Goal: Task Accomplishment & Management: Complete application form

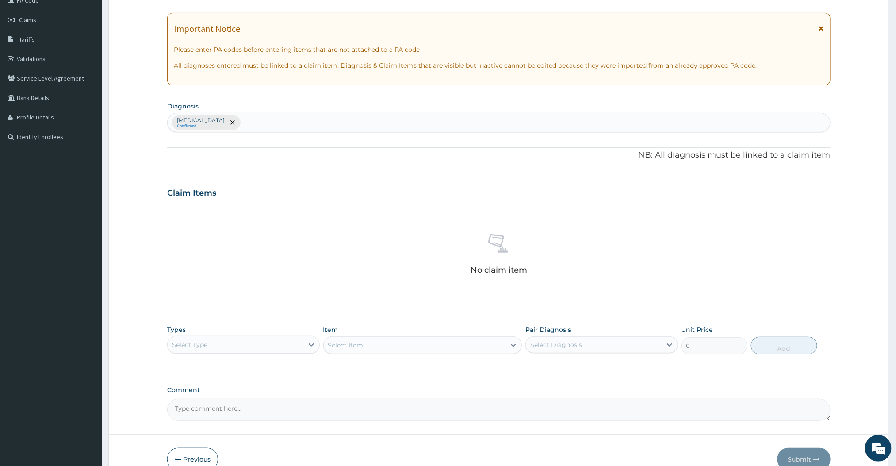
scroll to position [165, 0]
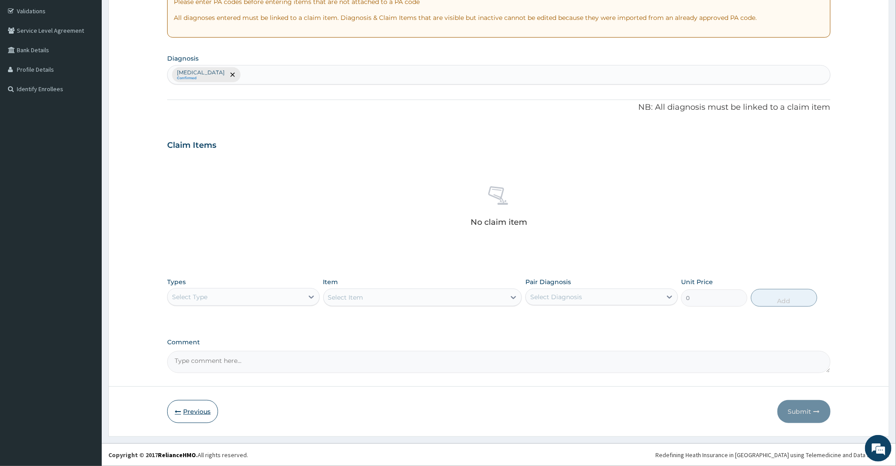
click at [212, 412] on button "Previous" at bounding box center [192, 411] width 51 height 23
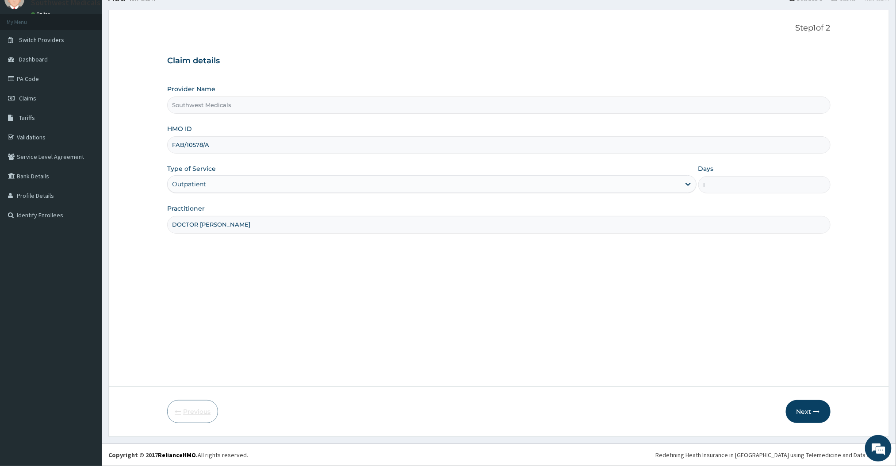
scroll to position [38, 0]
click at [239, 147] on input "FAB/10578/A" at bounding box center [498, 144] width 663 height 17
type input "F"
drag, startPoint x: 239, startPoint y: 147, endPoint x: 295, endPoint y: 188, distance: 68.8
click at [295, 188] on div "Provider Name Southwest Medicals HMO ID yss/10131 Type of Service Outpatient Da…" at bounding box center [498, 159] width 663 height 149
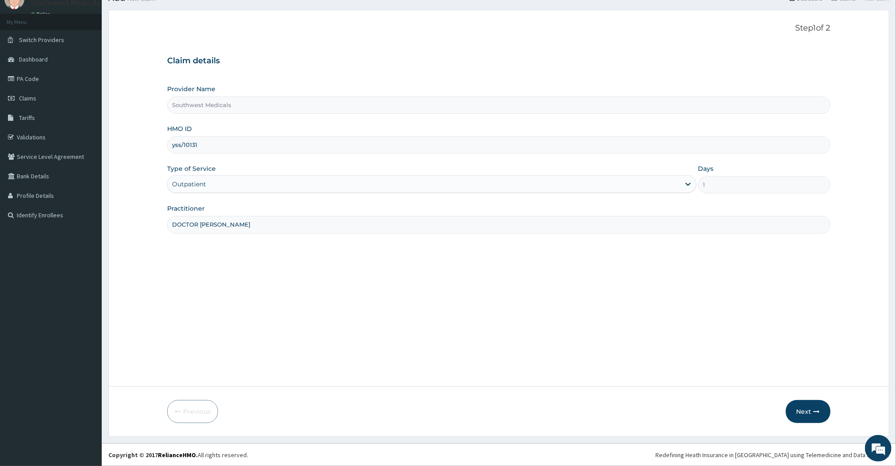
type input "YSS/10131/A"
click at [307, 227] on input "DOCTOR [PERSON_NAME]" at bounding box center [498, 224] width 663 height 17
type input "DOCTOR [PERSON_NAME]"
click at [801, 413] on button "Next" at bounding box center [808, 411] width 45 height 23
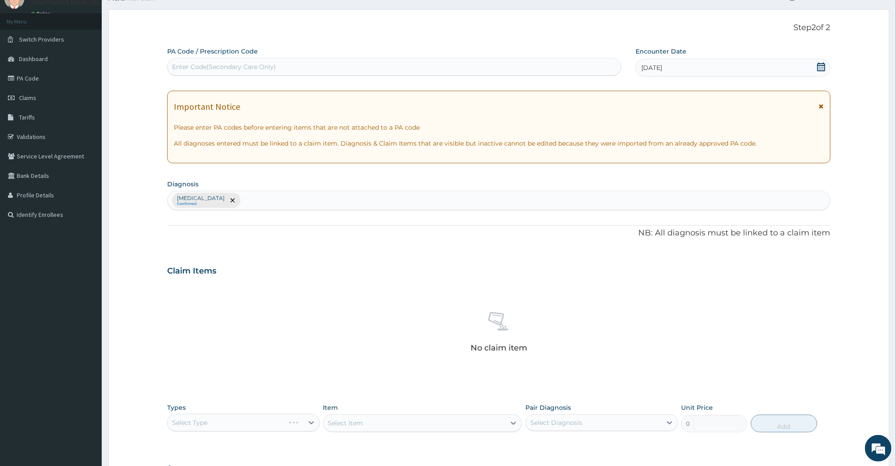
click at [819, 69] on icon at bounding box center [821, 66] width 9 height 9
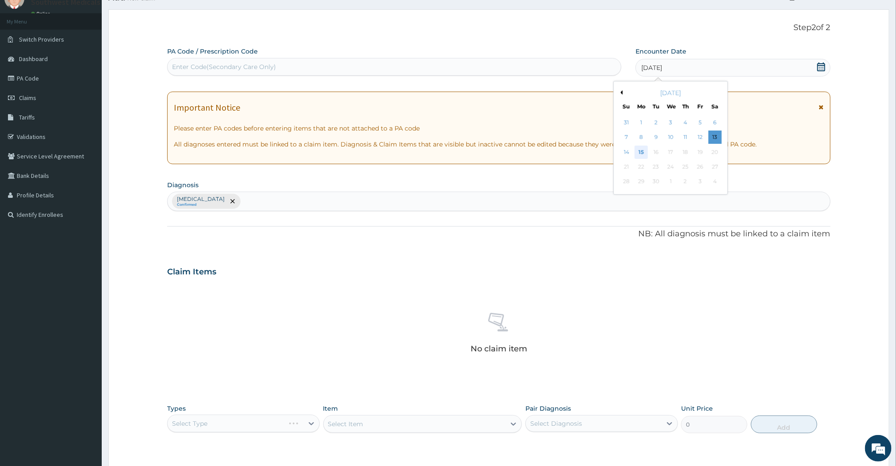
click at [643, 153] on div "15" at bounding box center [641, 152] width 13 height 13
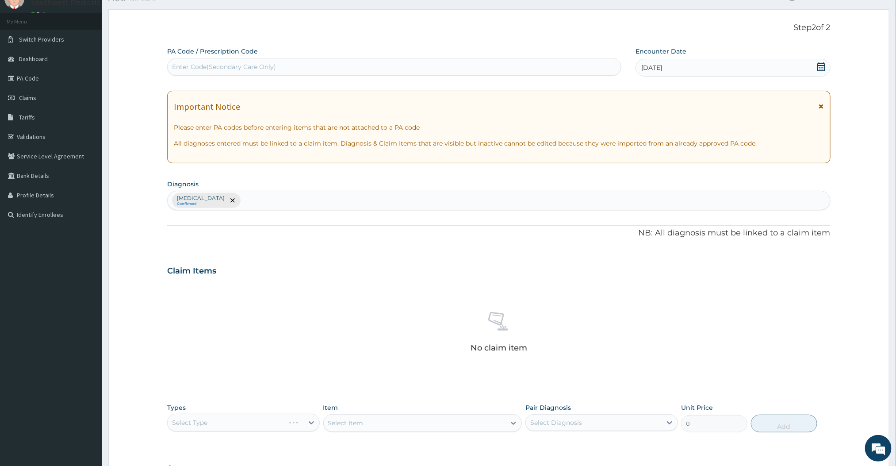
click at [399, 208] on div "[MEDICAL_DATA] Confirmed" at bounding box center [499, 200] width 662 height 19
click at [231, 201] on icon "remove selection option" at bounding box center [233, 200] width 4 height 4
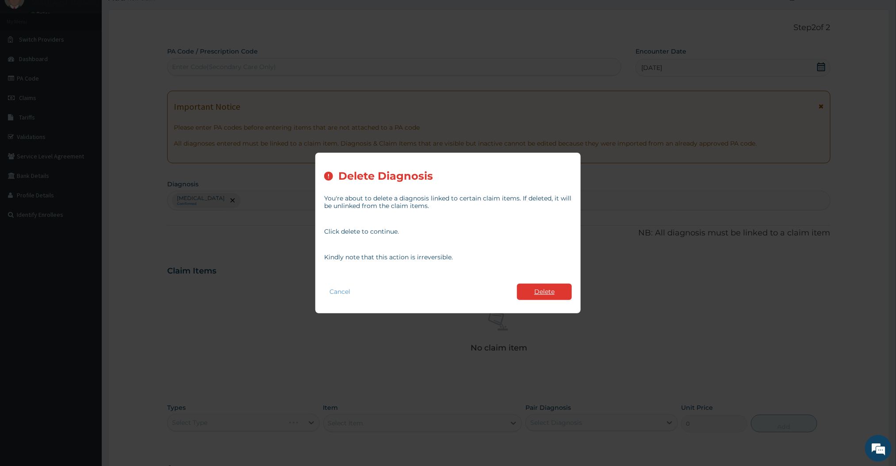
click at [535, 296] on button "Delete" at bounding box center [544, 292] width 55 height 16
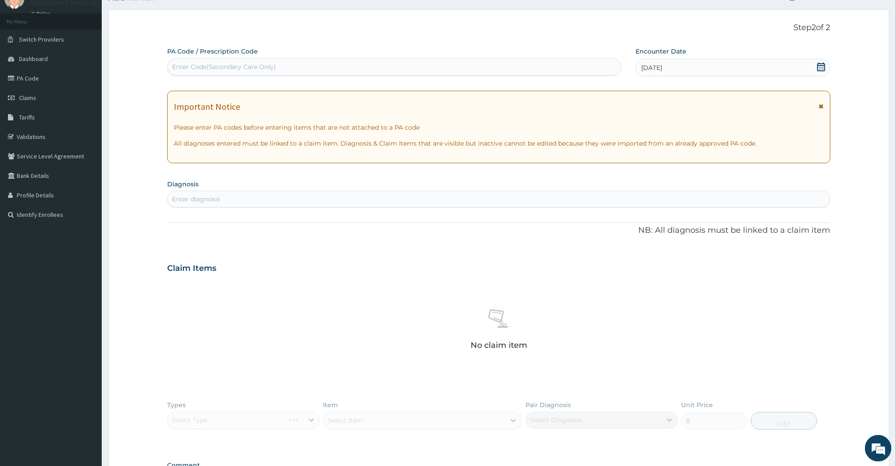
click at [279, 189] on section "Diagnosis Enter diagnosis" at bounding box center [498, 192] width 663 height 30
click at [272, 199] on div "Enter diagnosis" at bounding box center [499, 199] width 662 height 14
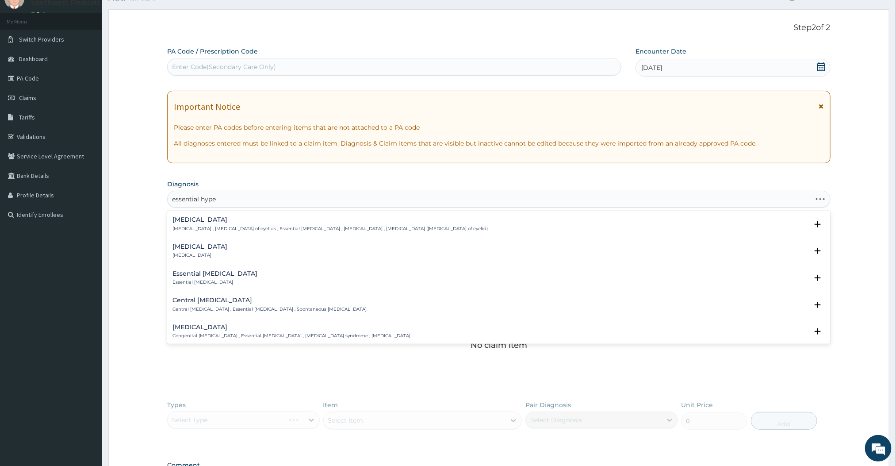
type input "essential hyper"
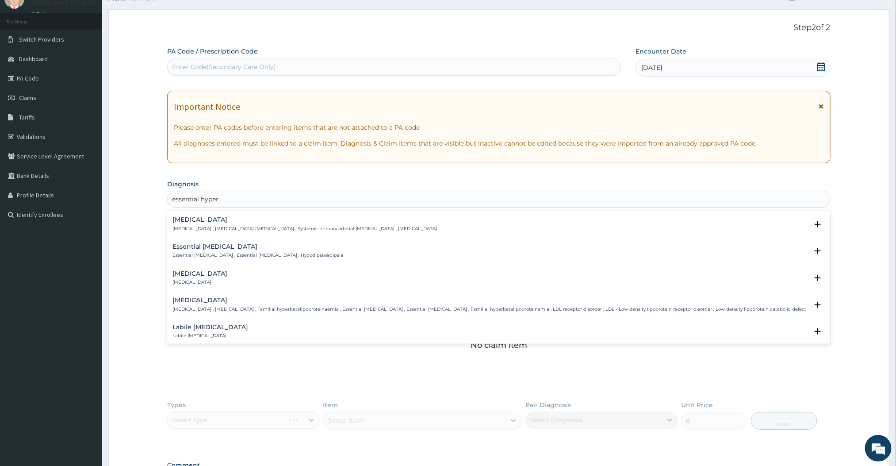
click at [251, 226] on p "[MEDICAL_DATA] , [MEDICAL_DATA] [MEDICAL_DATA] , Systemic primary arterial [MED…" at bounding box center [305, 229] width 265 height 6
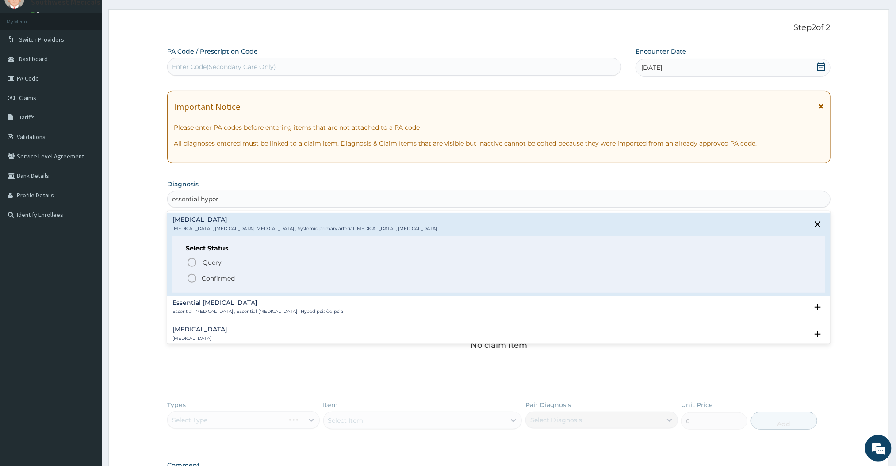
click at [190, 280] on icon "status option filled" at bounding box center [192, 278] width 11 height 11
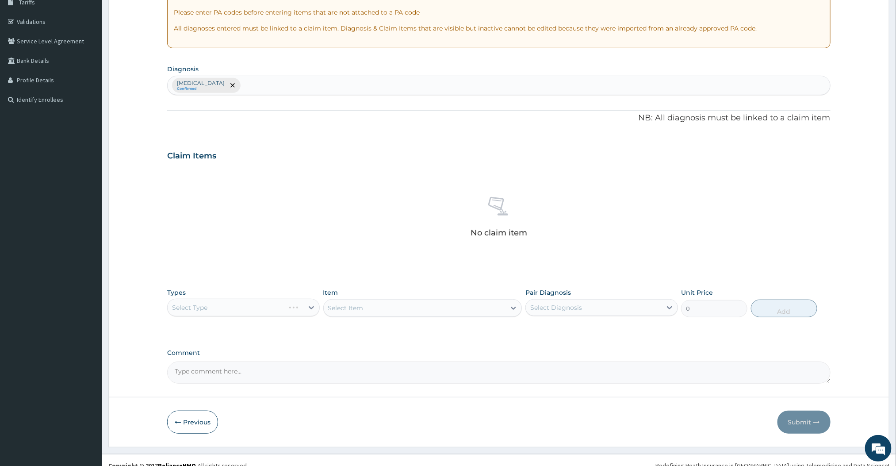
scroll to position [165, 0]
